Goal: Contribute content: Contribute content

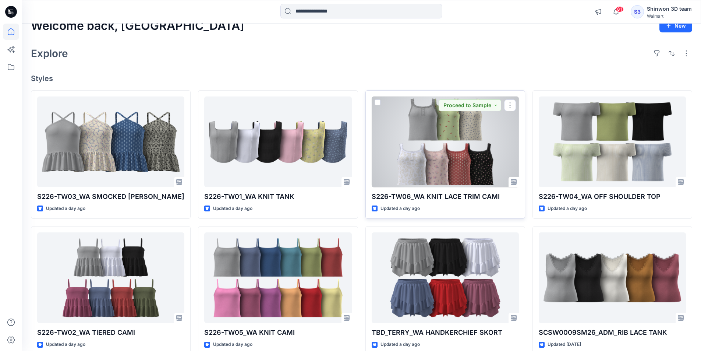
scroll to position [37, 0]
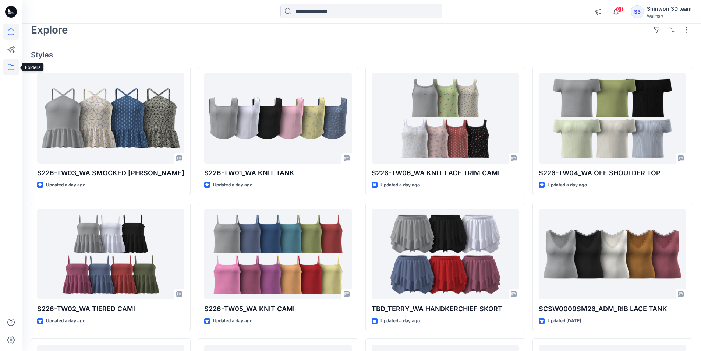
click at [11, 65] on icon at bounding box center [11, 67] width 7 height 6
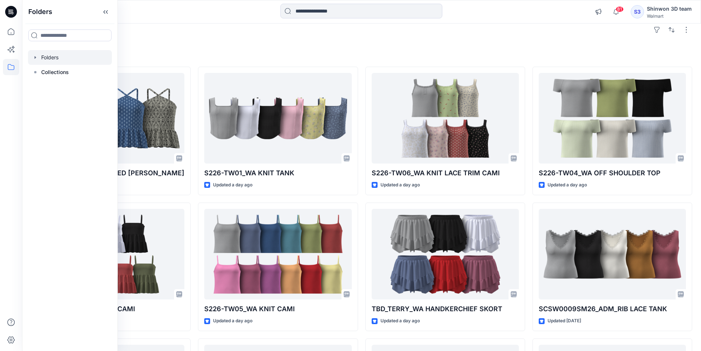
click at [52, 59] on div at bounding box center [70, 57] width 84 height 15
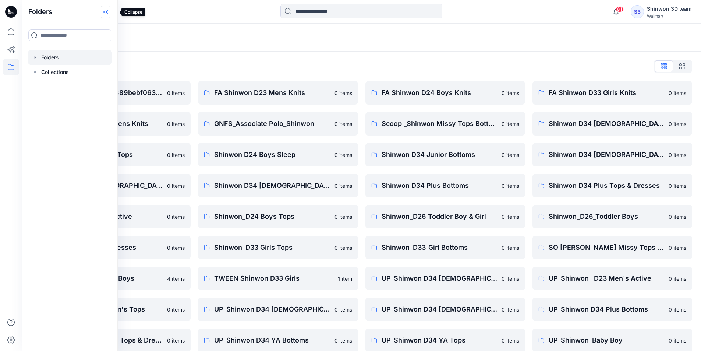
click at [111, 15] on icon at bounding box center [106, 12] width 12 height 12
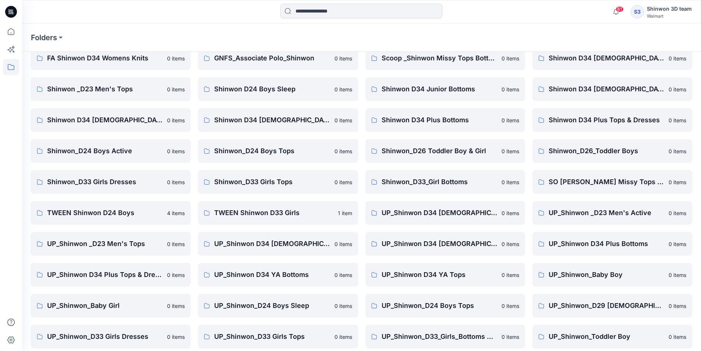
scroll to position [103, 0]
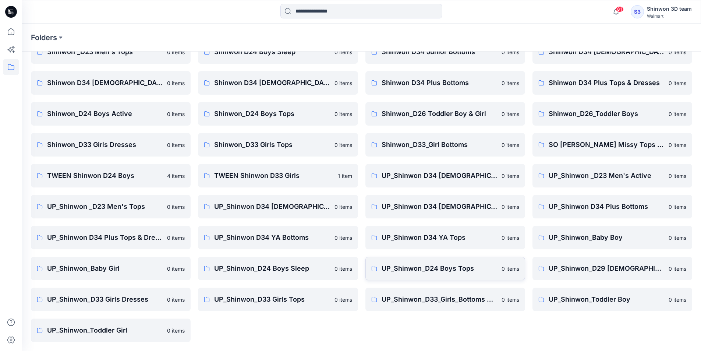
click at [458, 272] on p "UP_Shinwon_D24 Boys Tops" at bounding box center [440, 268] width 116 height 10
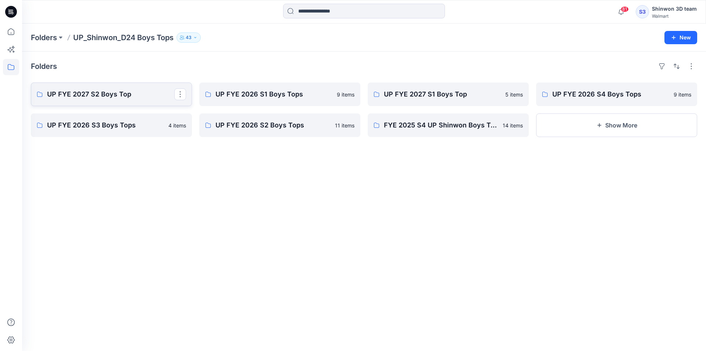
click at [116, 99] on link "UP FYE 2027 S2 Boys Top" at bounding box center [111, 94] width 161 height 24
click at [127, 85] on link "UP FYE 2027 S2 Boys Top" at bounding box center [111, 94] width 161 height 24
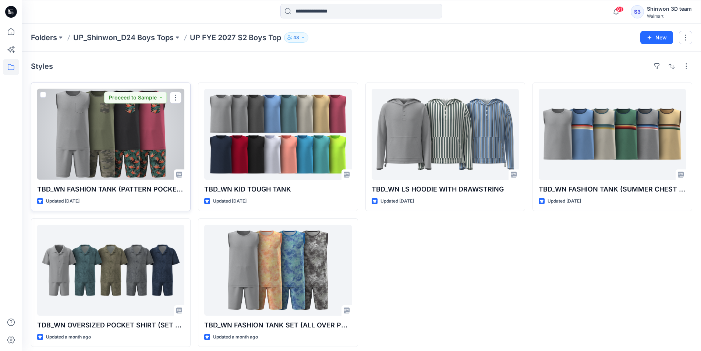
click at [70, 129] on div at bounding box center [110, 134] width 147 height 91
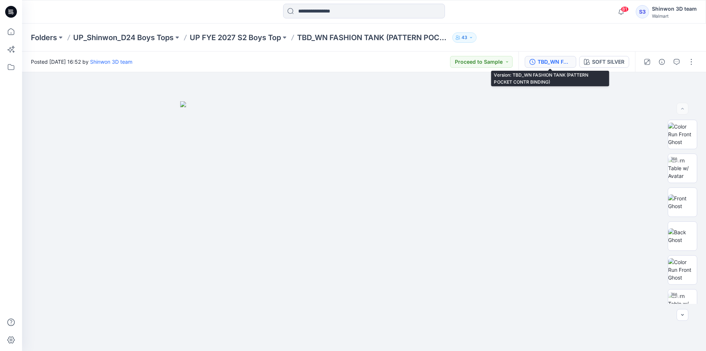
click at [553, 63] on div "TBD_WN FASHION TANK (PATTERN POCKET CONTR BINDING)" at bounding box center [555, 62] width 34 height 8
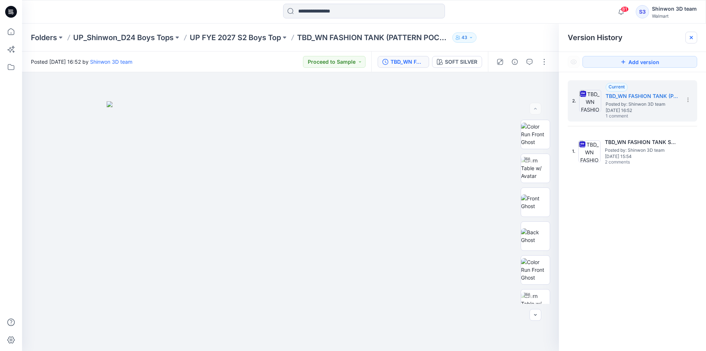
click at [693, 41] on div at bounding box center [692, 38] width 12 height 12
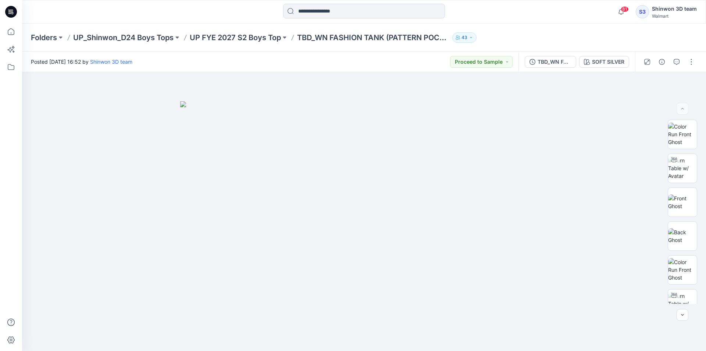
click at [174, 15] on div at bounding box center [107, 12] width 171 height 16
click at [192, 35] on p "UP FYE 2027 S2 Boys Top" at bounding box center [235, 37] width 91 height 10
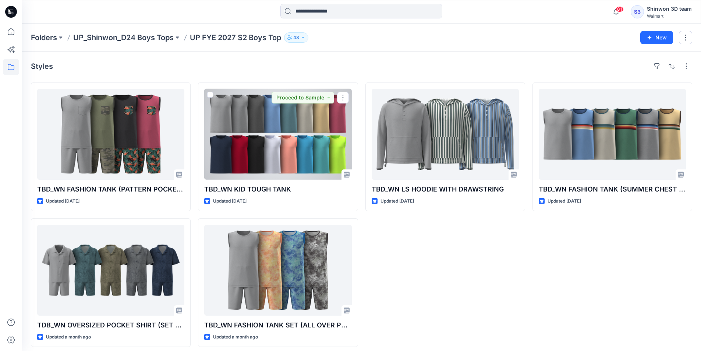
click at [284, 149] on div at bounding box center [277, 134] width 147 height 91
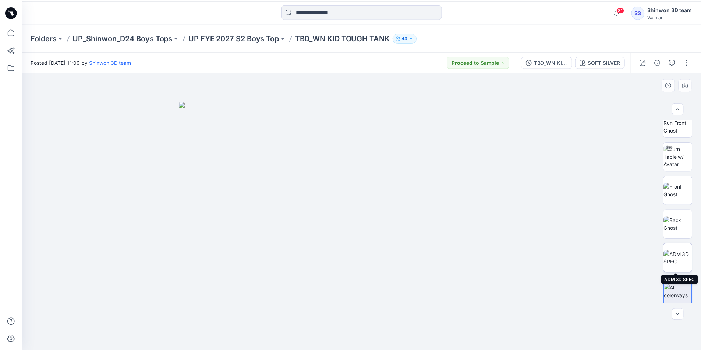
scroll to position [15, 0]
click at [525, 21] on div "81 Notifications Your style SCSW0009SM26_ADM_RIB LACE TANK is ready Tuesday, Se…" at bounding box center [364, 12] width 684 height 24
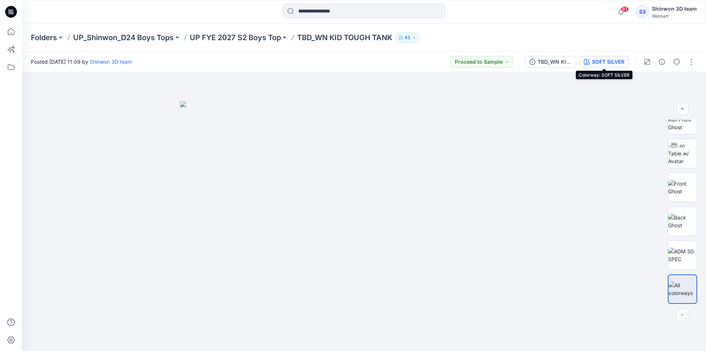
click at [617, 58] on div "SOFT SILVER" at bounding box center [608, 62] width 32 height 8
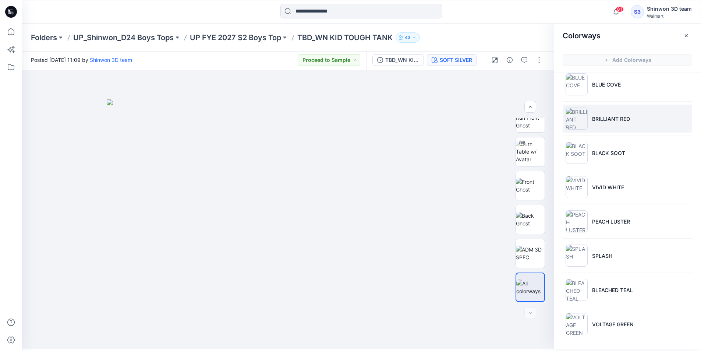
scroll to position [2, 0]
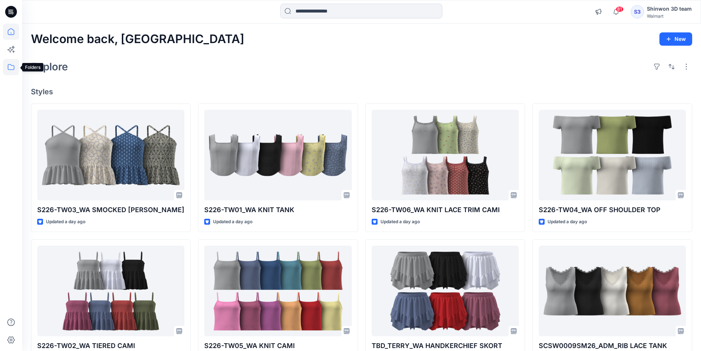
click at [7, 67] on icon at bounding box center [11, 67] width 16 height 16
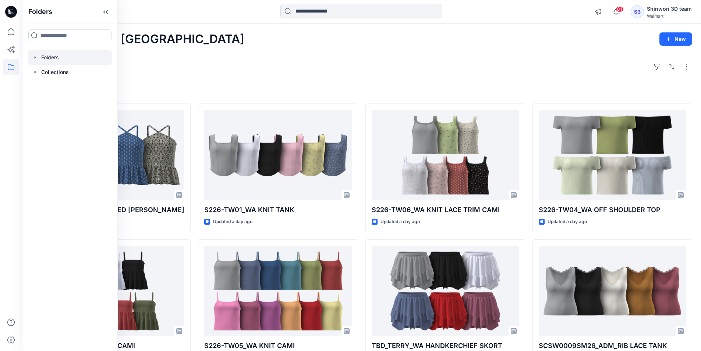
click at [43, 61] on div at bounding box center [70, 57] width 84 height 15
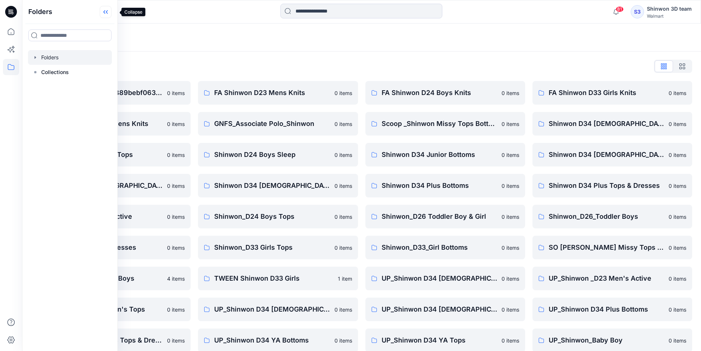
click at [111, 13] on icon at bounding box center [106, 12] width 12 height 12
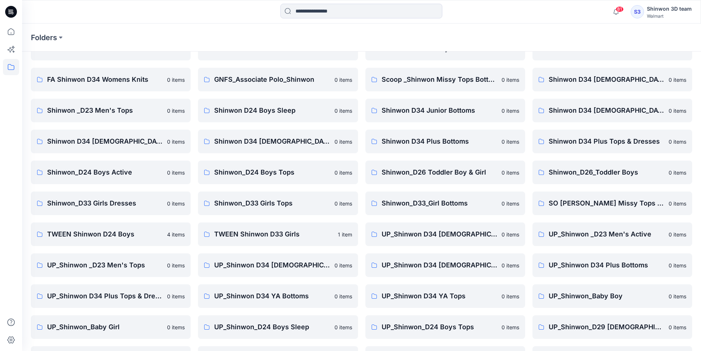
scroll to position [103, 0]
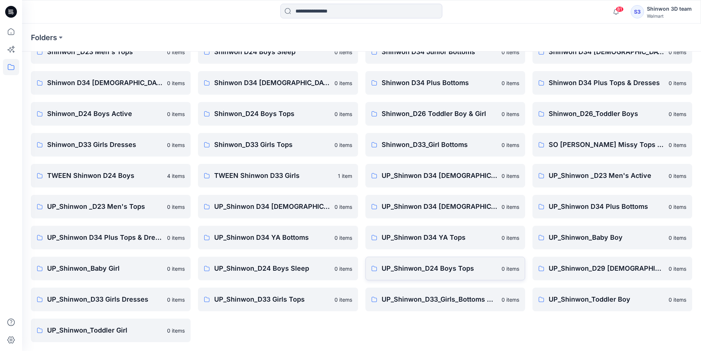
click at [412, 274] on link "UP_Shinwon_D24 Boys Tops 0 items" at bounding box center [445, 268] width 160 height 24
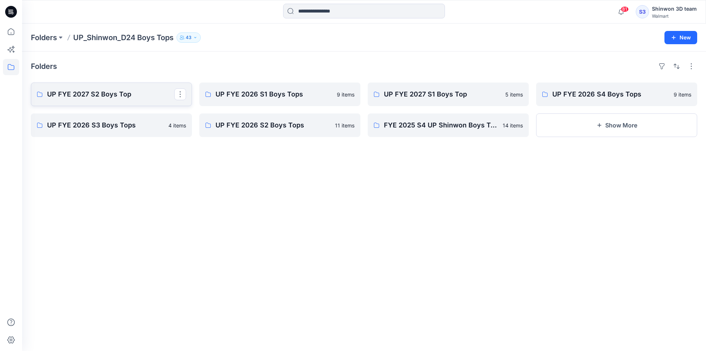
click at [132, 96] on p "UP FYE 2027 S2 Boys Top" at bounding box center [110, 94] width 127 height 10
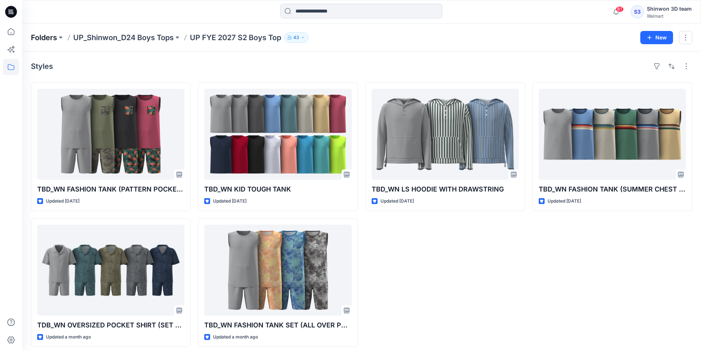
click at [57, 35] on p "Folders" at bounding box center [44, 37] width 26 height 10
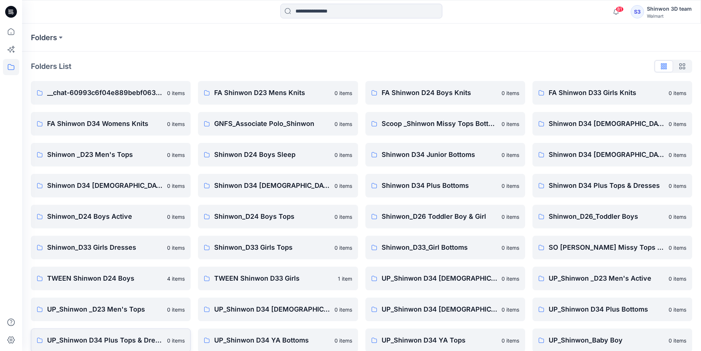
scroll to position [37, 0]
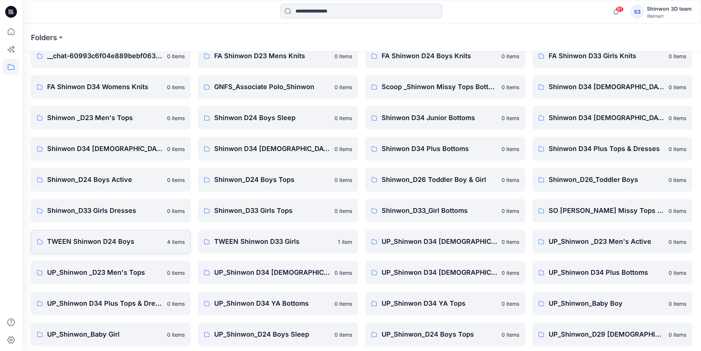
click at [100, 248] on link "TWEEN Shinwon D24 Boys 4 items" at bounding box center [111, 242] width 160 height 24
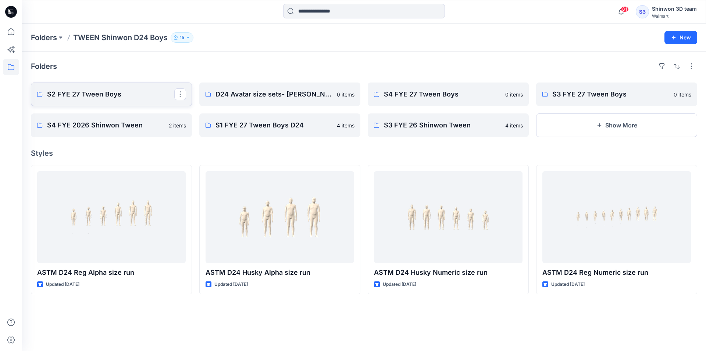
click at [101, 95] on p "S2 FYE 27 Tween Boys" at bounding box center [110, 94] width 127 height 10
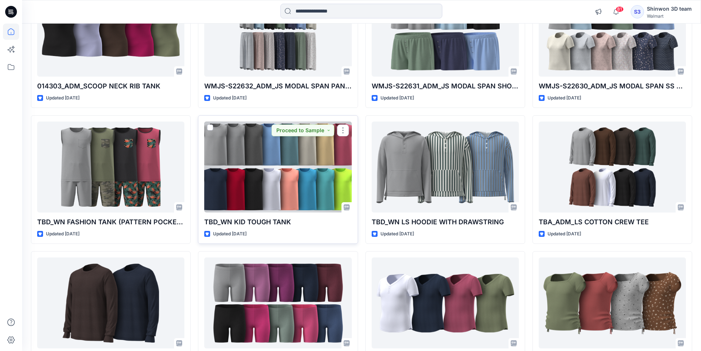
scroll to position [409, 0]
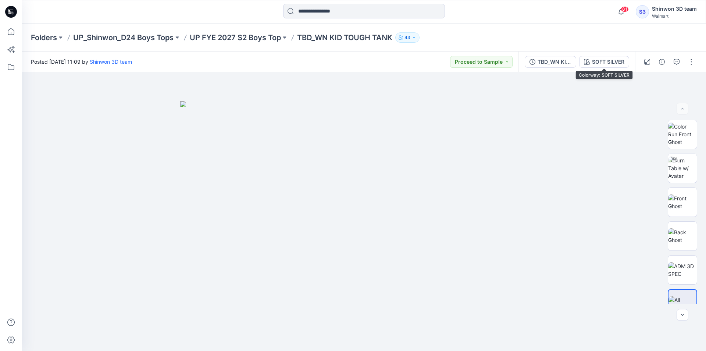
click at [618, 64] on div "SOFT SILVER" at bounding box center [608, 62] width 32 height 8
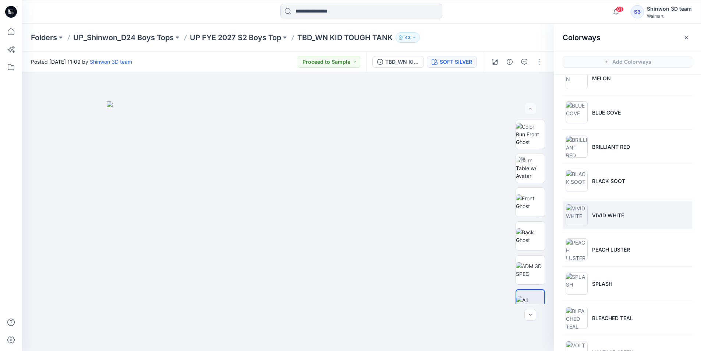
scroll to position [386, 0]
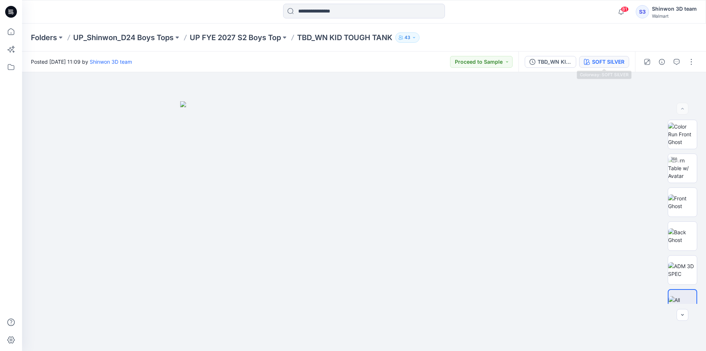
click at [605, 59] on div "SOFT SILVER" at bounding box center [608, 62] width 32 height 8
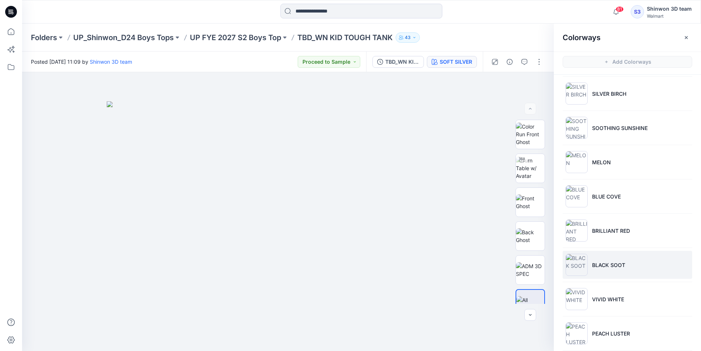
scroll to position [386, 0]
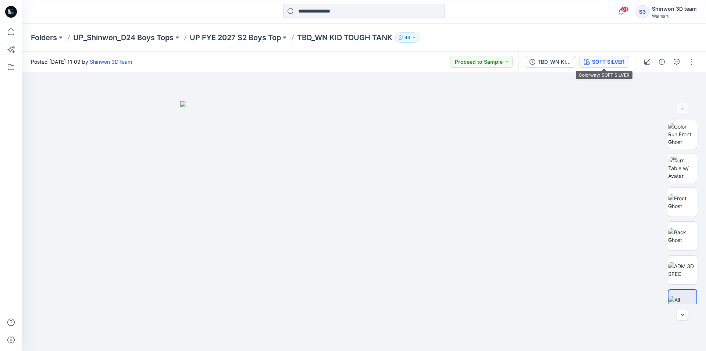
click at [609, 63] on div "SOFT SILVER" at bounding box center [608, 62] width 32 height 8
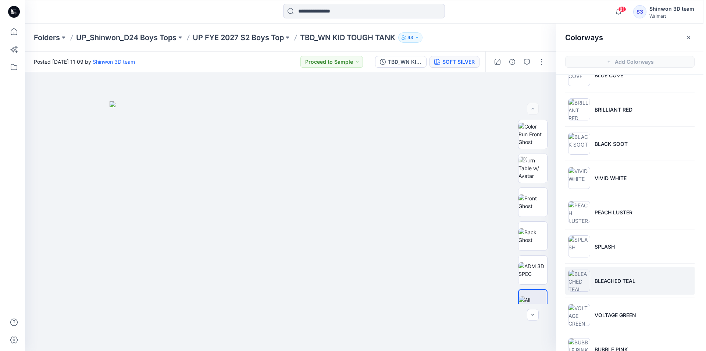
scroll to position [386, 0]
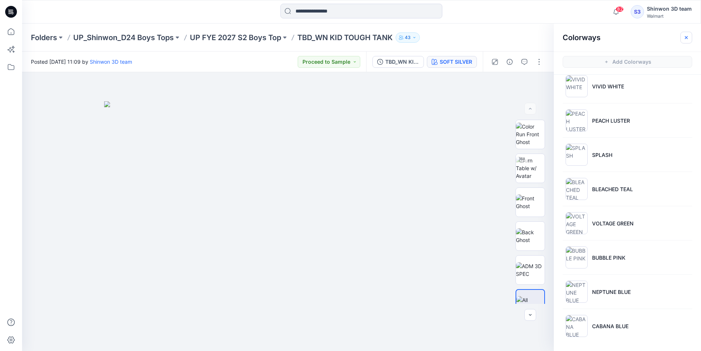
click at [683, 40] on button "button" at bounding box center [686, 38] width 12 height 12
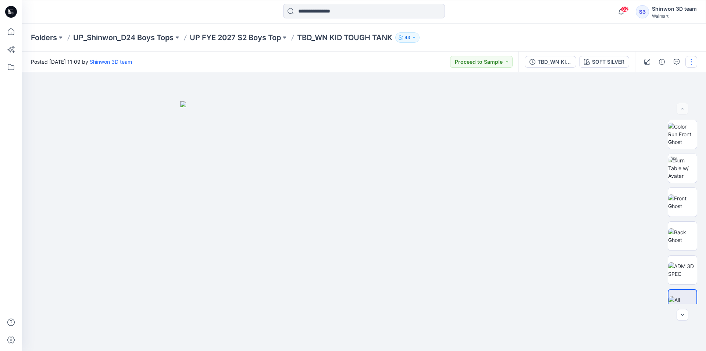
click at [691, 61] on button "button" at bounding box center [692, 62] width 12 height 12
click at [633, 95] on button "Edit" at bounding box center [661, 100] width 68 height 14
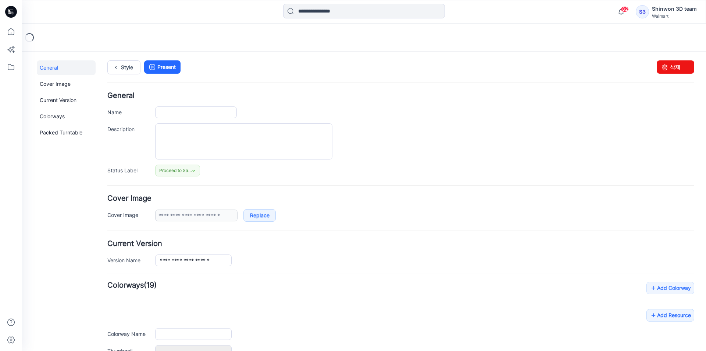
type input "**********"
type textarea "**********"
type input "**********"
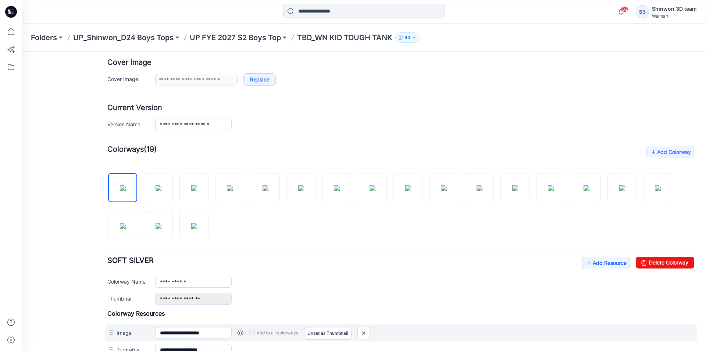
scroll to position [147, 0]
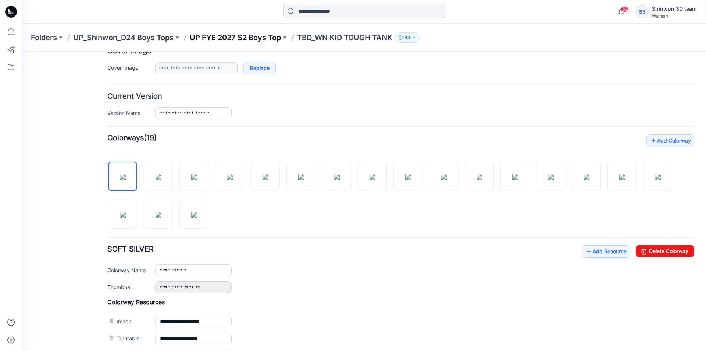
click at [258, 41] on p "UP FYE 2027 S2 Boys Top" at bounding box center [235, 37] width 91 height 10
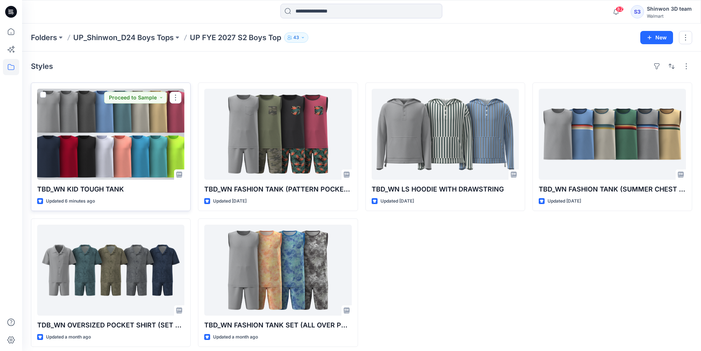
click at [139, 112] on div at bounding box center [110, 134] width 147 height 91
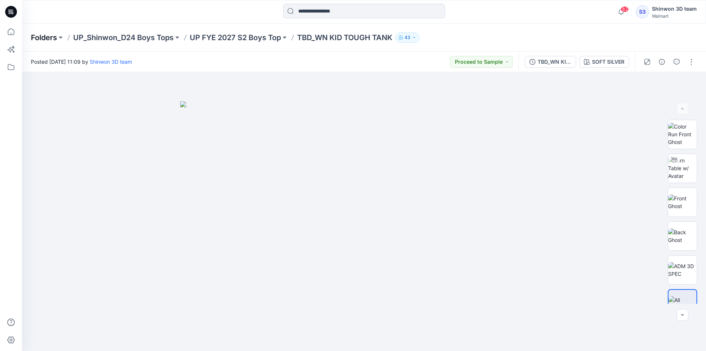
click at [38, 39] on p "Folders" at bounding box center [44, 37] width 26 height 10
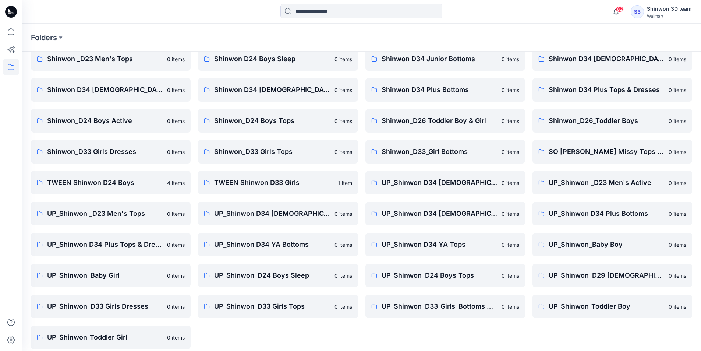
scroll to position [103, 0]
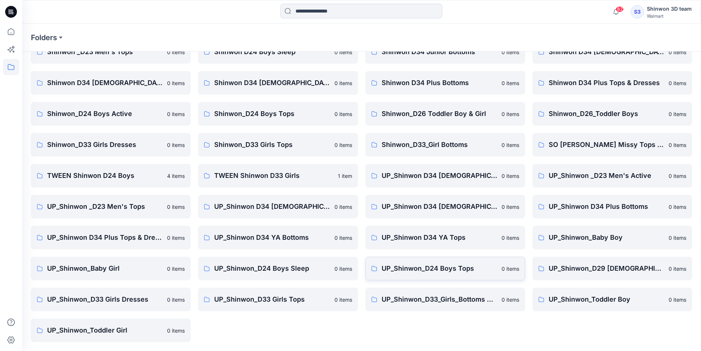
click at [468, 275] on link "UP_Shinwon_D24 Boys Tops 0 items" at bounding box center [445, 268] width 160 height 24
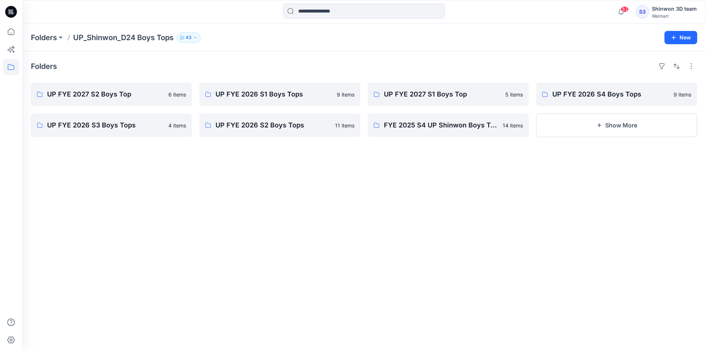
click at [563, 40] on div "Folders UP_Shinwon_D24 Boys Tops 43" at bounding box center [335, 37] width 609 height 10
click at [123, 99] on p "UP FYE 2027 S2 Boys Top" at bounding box center [110, 94] width 127 height 10
click at [50, 36] on p "Folders" at bounding box center [44, 37] width 26 height 10
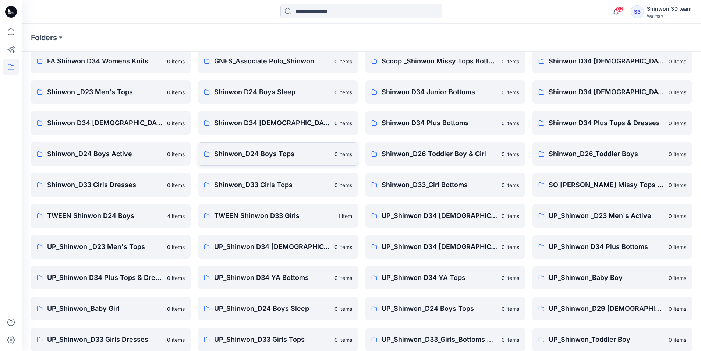
scroll to position [103, 0]
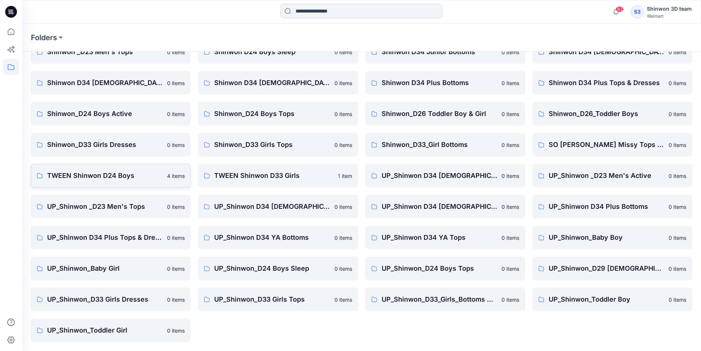
click at [77, 171] on p "TWEEN Shinwon D24 Boys" at bounding box center [105, 175] width 116 height 10
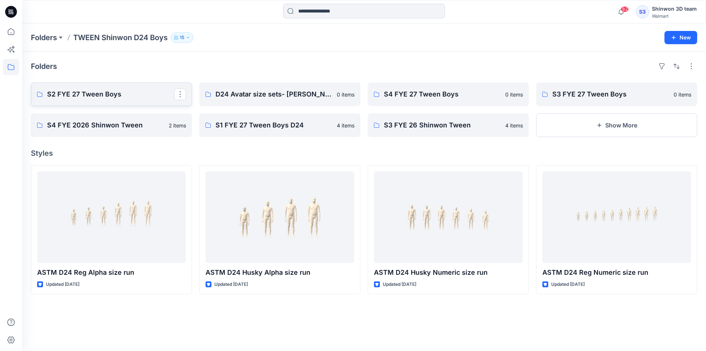
click at [137, 87] on link "S2 FYE 27 Tween Boys" at bounding box center [111, 94] width 161 height 24
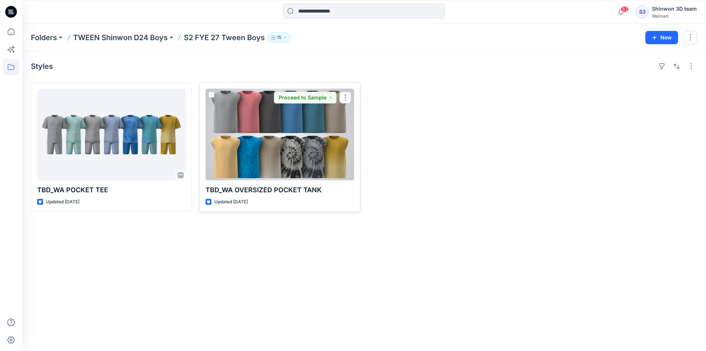
click at [262, 126] on div at bounding box center [280, 135] width 149 height 92
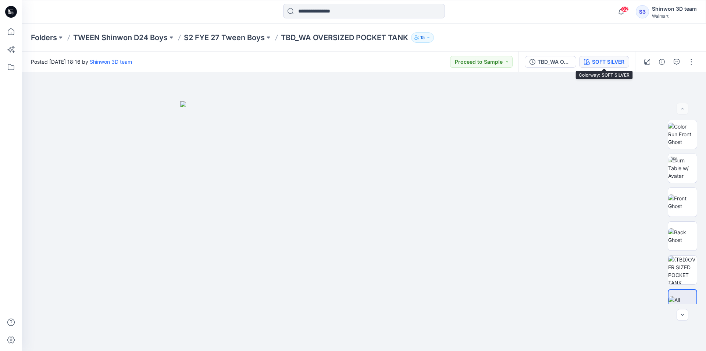
click at [582, 65] on button "SOFT SILVER" at bounding box center [605, 62] width 50 height 12
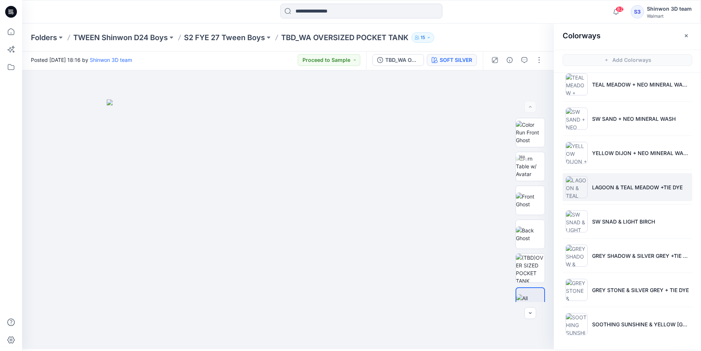
scroll to position [2, 0]
click at [690, 37] on button "button" at bounding box center [686, 35] width 12 height 12
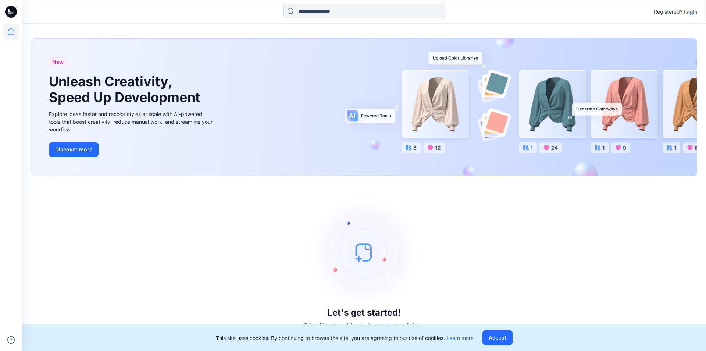
click at [689, 17] on div "Registered? Login" at bounding box center [364, 12] width 684 height 16
click at [689, 16] on div "Registered? Login" at bounding box center [675, 11] width 43 height 9
click at [692, 11] on p "Login" at bounding box center [690, 12] width 13 height 8
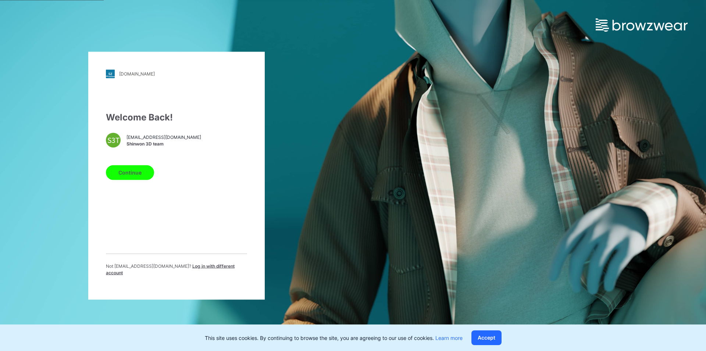
drag, startPoint x: 129, startPoint y: 183, endPoint x: 128, endPoint y: 188, distance: 5.5
click at [128, 188] on div "Welcome Back! S3T [EMAIL_ADDRESS][DOMAIN_NAME] Shinwon 3D team Continue Not [EM…" at bounding box center [176, 195] width 141 height 171
click at [131, 178] on button "Continue" at bounding box center [130, 172] width 48 height 15
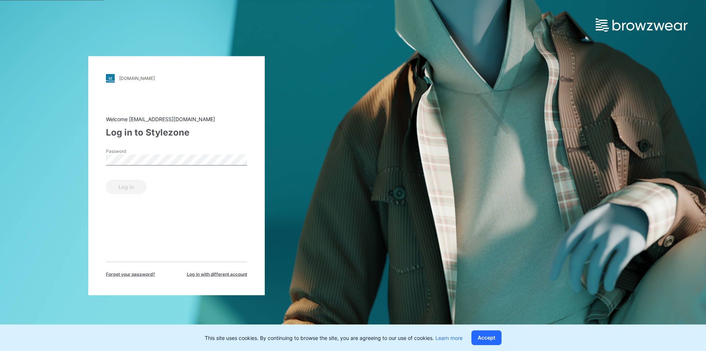
click at [144, 167] on div "Password" at bounding box center [176, 159] width 141 height 22
click at [141, 191] on button "Log in" at bounding box center [126, 186] width 41 height 15
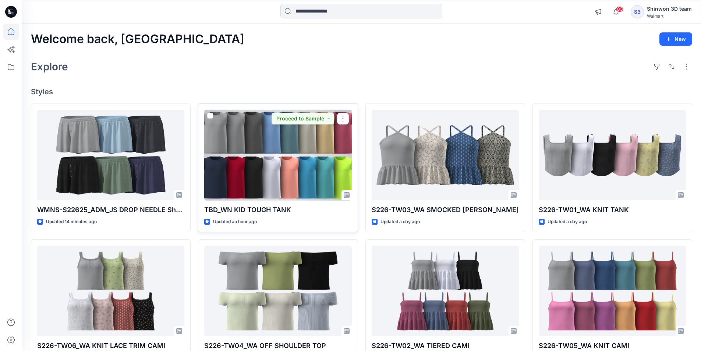
click at [230, 176] on div at bounding box center [277, 155] width 147 height 91
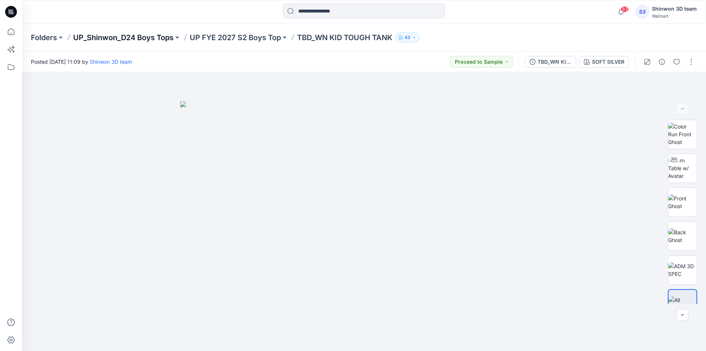
click at [156, 37] on p "UP_Shinwon_D24 Boys Tops" at bounding box center [123, 37] width 100 height 10
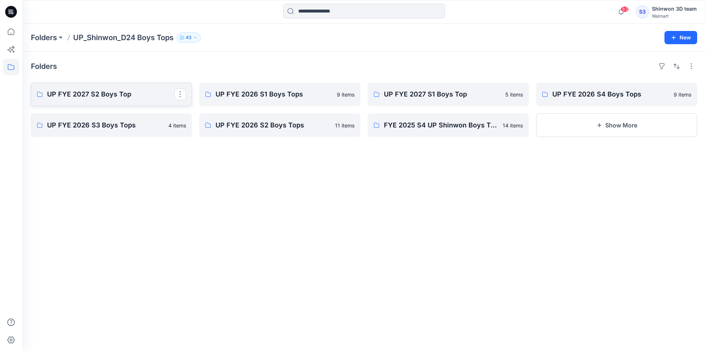
click at [132, 101] on link "UP FYE 2027 S2 Boys Top" at bounding box center [111, 94] width 161 height 24
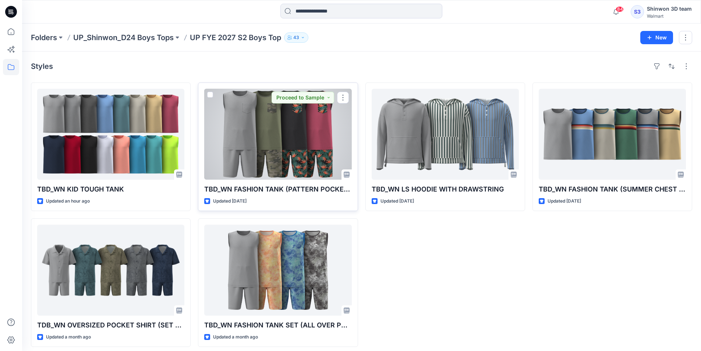
click at [307, 130] on div at bounding box center [277, 134] width 147 height 91
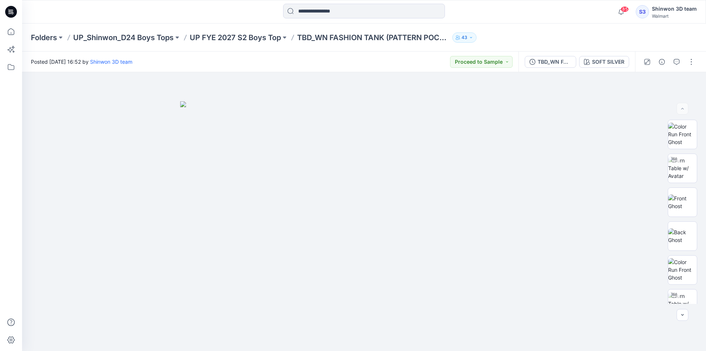
click at [312, 47] on div "Folders UP_Shinwon_D24 Boys Tops UP FYE 2027 S2 Boys Top TBD_WN FASHION TANK (P…" at bounding box center [364, 38] width 684 height 28
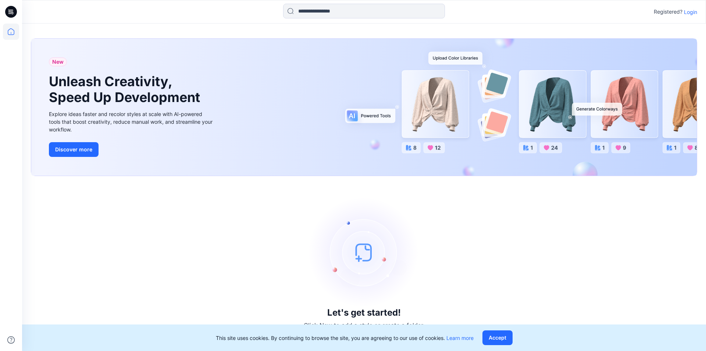
click at [694, 7] on div "Registered? Login" at bounding box center [364, 12] width 684 height 16
click at [692, 13] on p "Login" at bounding box center [690, 12] width 13 height 8
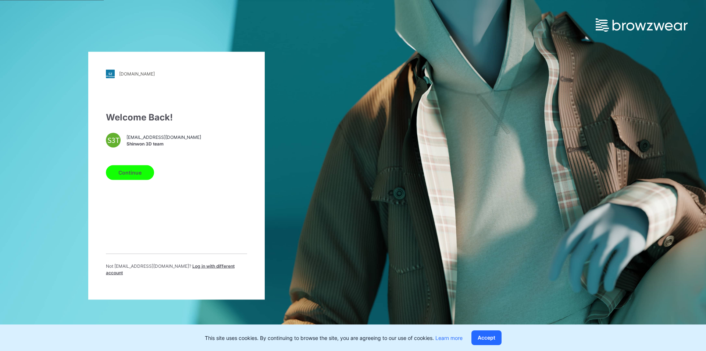
click at [137, 183] on div "Welcome Back! S3T [EMAIL_ADDRESS][DOMAIN_NAME] Shinwon 3D team Continue Not [EM…" at bounding box center [176, 195] width 141 height 171
click at [137, 180] on button "Continue" at bounding box center [130, 172] width 48 height 15
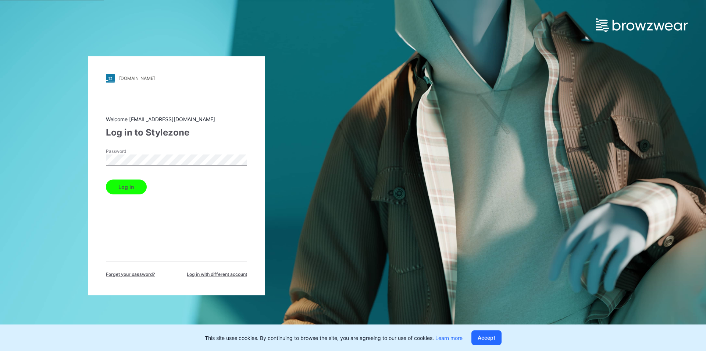
click at [134, 186] on button "Log in" at bounding box center [126, 186] width 41 height 15
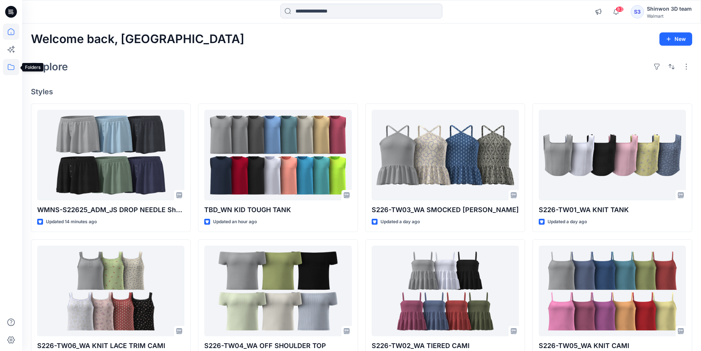
click at [7, 74] on icon at bounding box center [11, 67] width 16 height 16
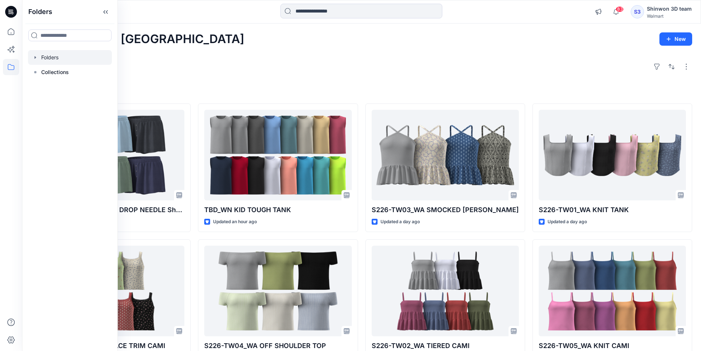
click at [61, 60] on div at bounding box center [70, 57] width 84 height 15
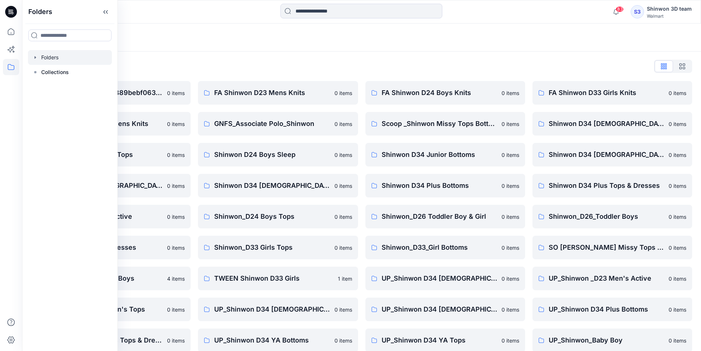
click at [206, 47] on div "Folders" at bounding box center [361, 38] width 679 height 28
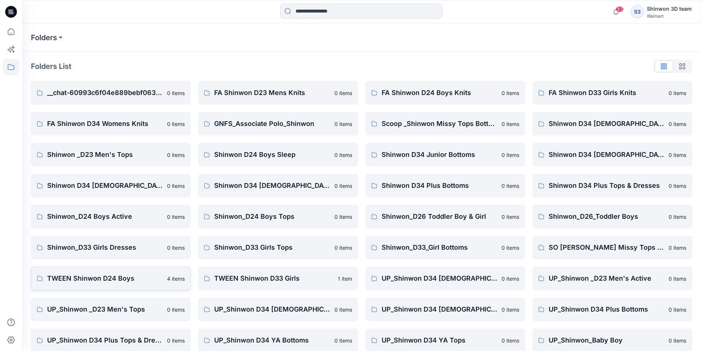
click at [113, 275] on p "TWEEN Shinwon D24 Boys" at bounding box center [105, 278] width 116 height 10
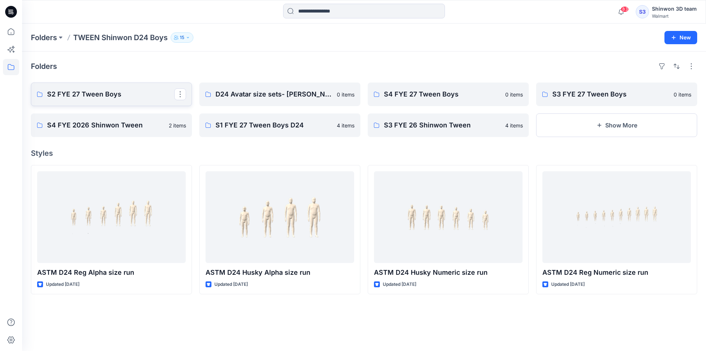
click at [121, 88] on link "S2 FYE 27 Tween Boys" at bounding box center [111, 94] width 161 height 24
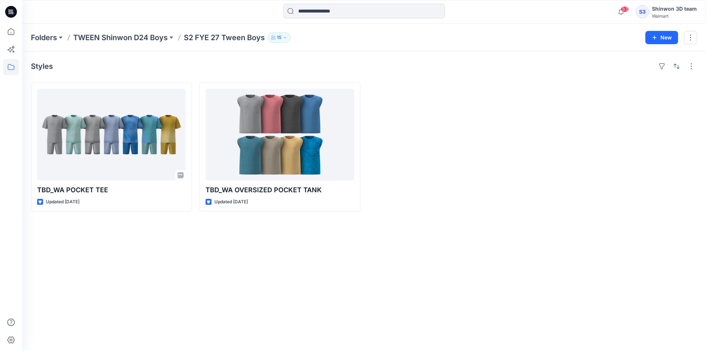
click at [603, 107] on div at bounding box center [616, 146] width 161 height 129
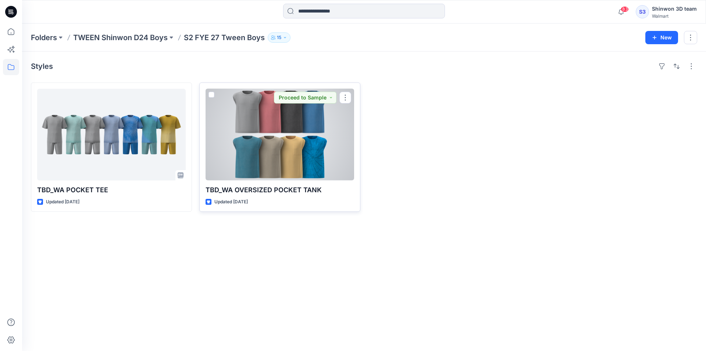
click at [341, 149] on div at bounding box center [280, 135] width 149 height 92
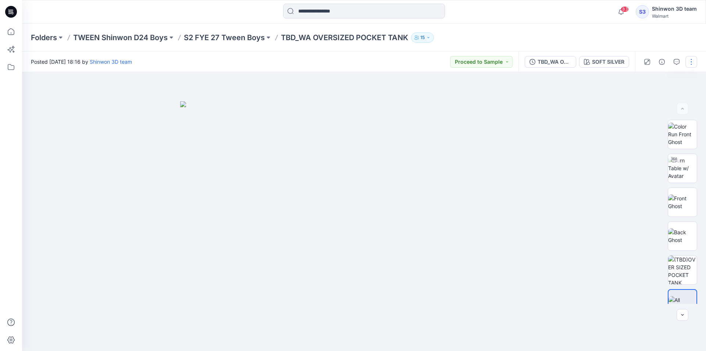
click at [693, 65] on button "button" at bounding box center [692, 62] width 12 height 12
click at [648, 102] on p "Edit" at bounding box center [644, 100] width 9 height 8
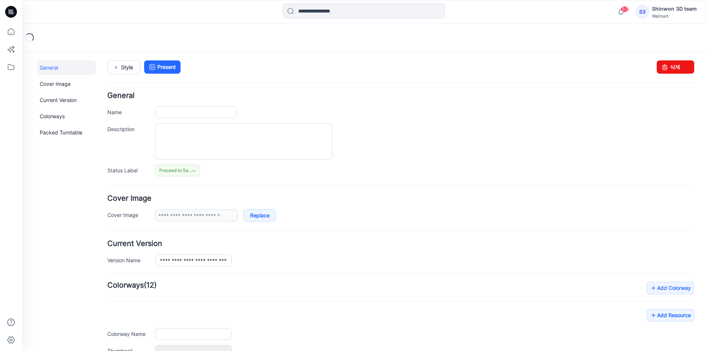
type input "**********"
type textarea "**********"
type input "**********"
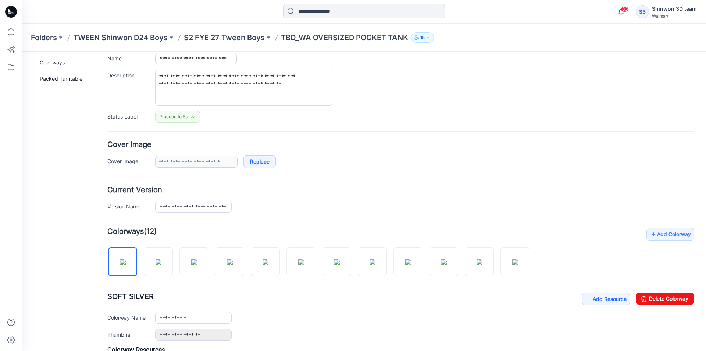
scroll to position [221, 0]
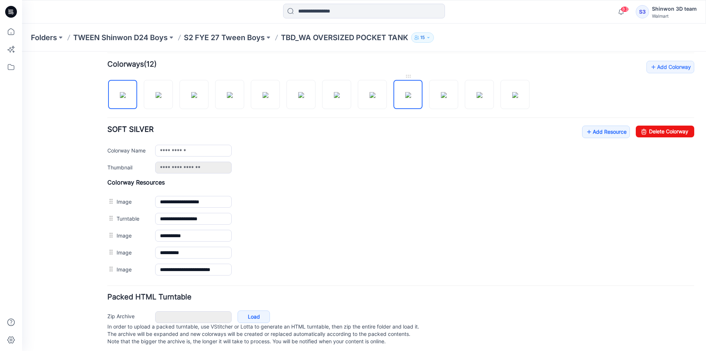
click at [405, 93] on img at bounding box center [408, 95] width 6 height 6
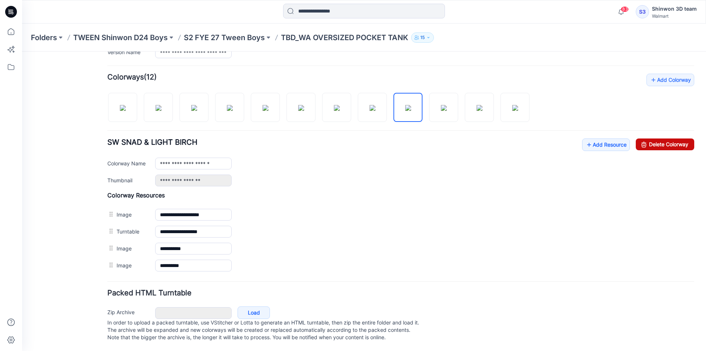
click at [645, 138] on link "Delete Colorway" at bounding box center [665, 144] width 59 height 12
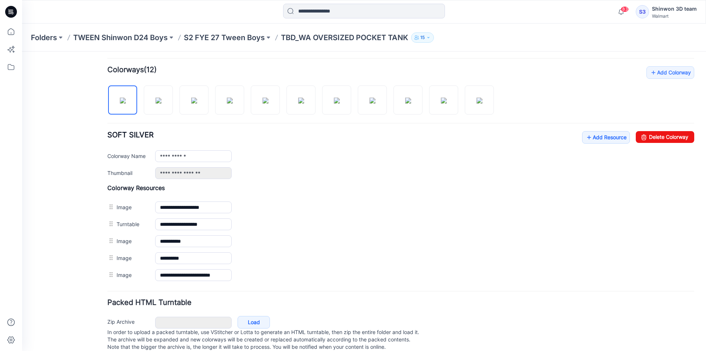
click at [425, 99] on div at bounding box center [303, 96] width 393 height 38
click at [410, 98] on img at bounding box center [408, 101] width 6 height 6
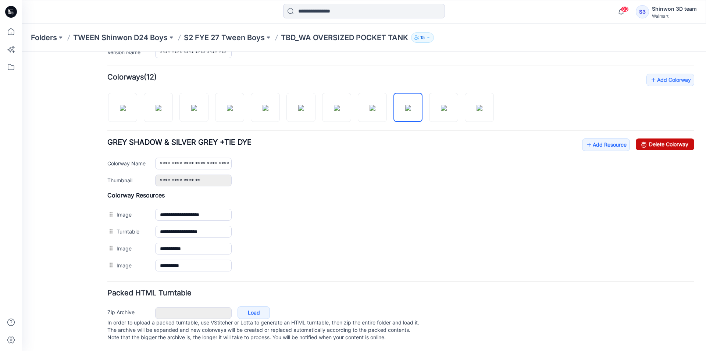
click at [669, 141] on link "Delete Colorway" at bounding box center [665, 144] width 59 height 12
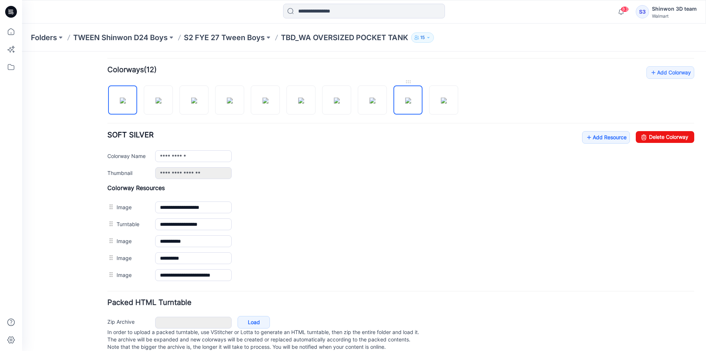
click at [422, 96] on link at bounding box center [408, 99] width 29 height 29
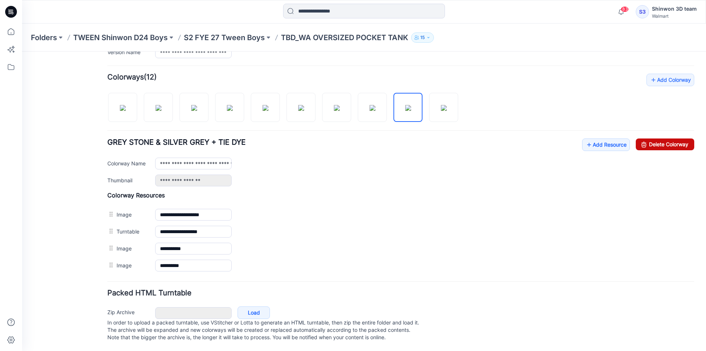
drag, startPoint x: 668, startPoint y: 139, endPoint x: 418, endPoint y: 96, distance: 253.8
click at [668, 139] on link "Delete Colorway" at bounding box center [665, 144] width 59 height 12
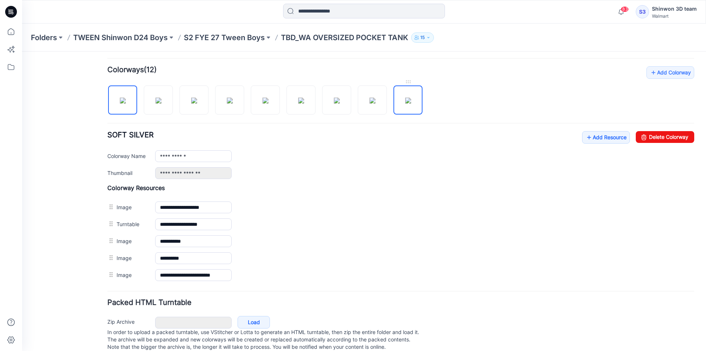
click at [405, 99] on img at bounding box center [408, 101] width 6 height 6
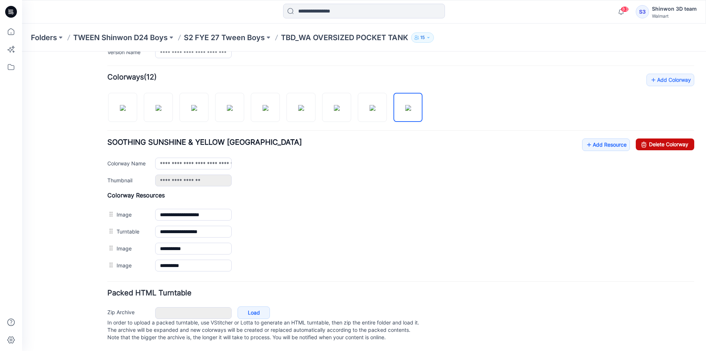
drag, startPoint x: 659, startPoint y: 131, endPoint x: 409, endPoint y: 99, distance: 251.9
click at [659, 138] on link "Delete Colorway" at bounding box center [665, 144] width 59 height 12
type input "**********"
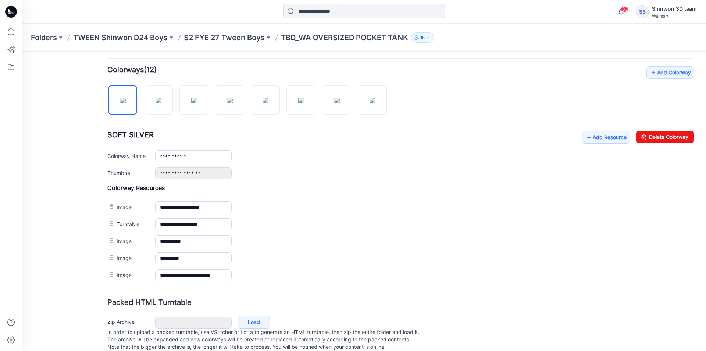
click at [652, 97] on div "**********" at bounding box center [400, 174] width 587 height 217
click at [675, 194] on div "**********" at bounding box center [400, 233] width 587 height 99
click at [250, 35] on p "S2 FYE 27 Tween Boys" at bounding box center [224, 37] width 81 height 10
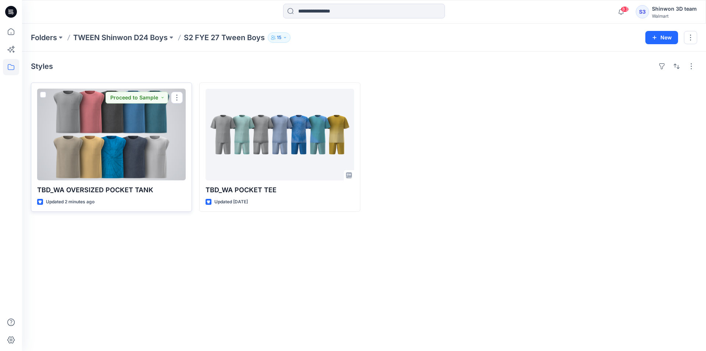
click at [166, 137] on div at bounding box center [111, 135] width 149 height 92
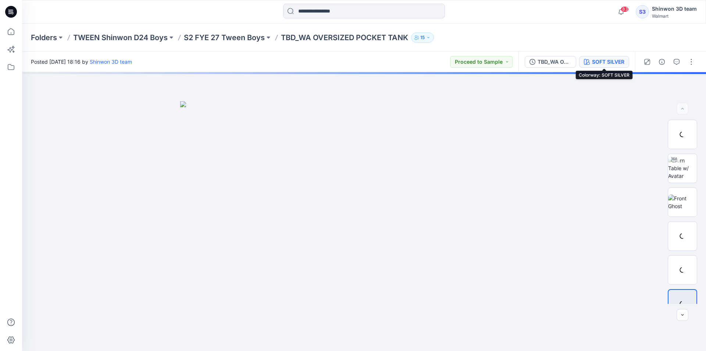
click at [605, 61] on div "SOFT SILVER" at bounding box center [608, 62] width 32 height 8
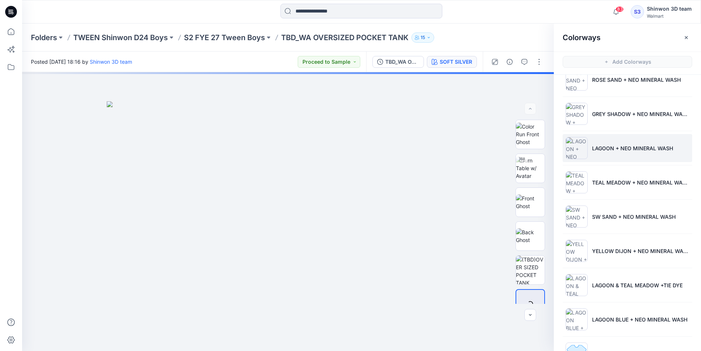
scroll to position [78, 0]
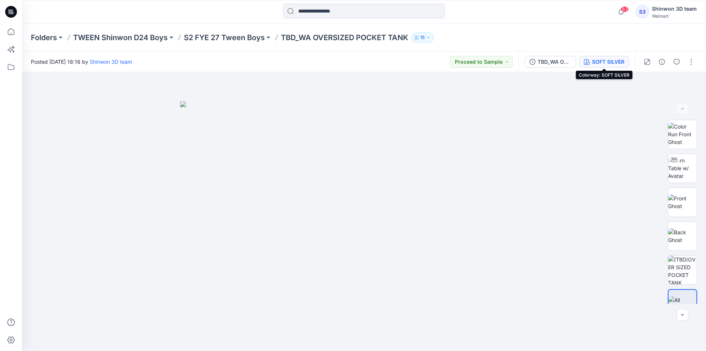
click at [606, 63] on div "SOFT SILVER" at bounding box center [608, 62] width 32 height 8
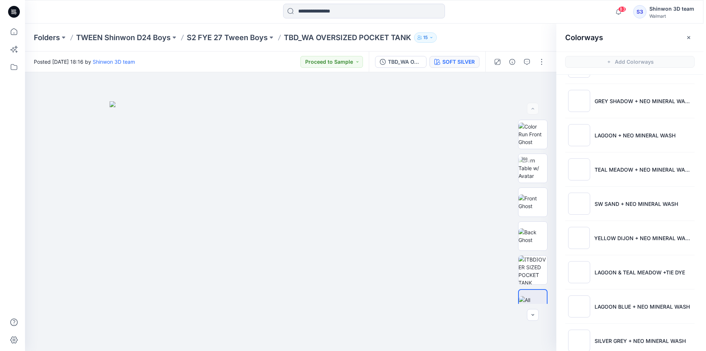
scroll to position [78, 0]
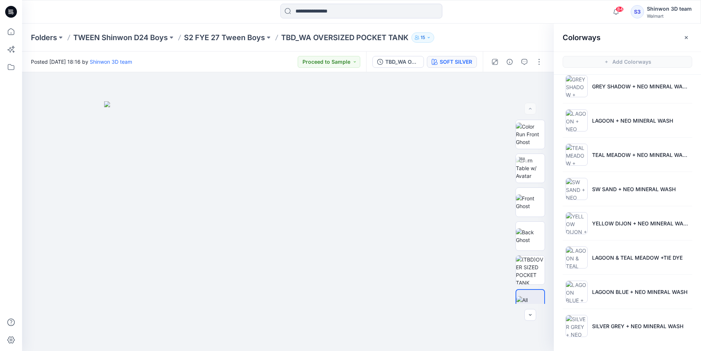
click at [688, 38] on icon "button" at bounding box center [686, 38] width 6 height 6
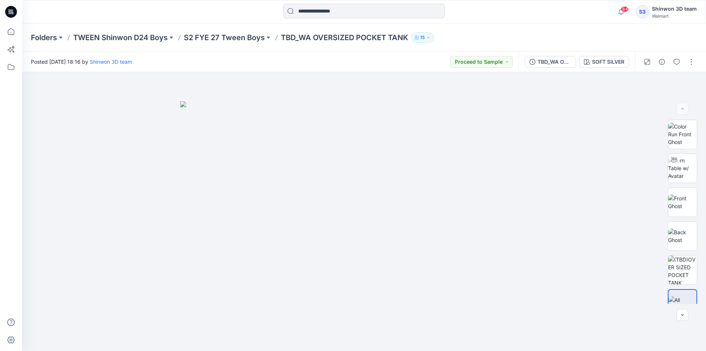
click at [198, 15] on div at bounding box center [364, 12] width 342 height 16
click at [170, 44] on div "Folders TWEEN Shinwon D24 Boys S2 FYE 27 Tween Boys TBD_WA OVERSIZED POCKET TAN…" at bounding box center [364, 38] width 684 height 28
click at [215, 36] on p "S2 FYE 27 Tween Boys" at bounding box center [224, 37] width 81 height 10
